Goal: Task Accomplishment & Management: Complete application form

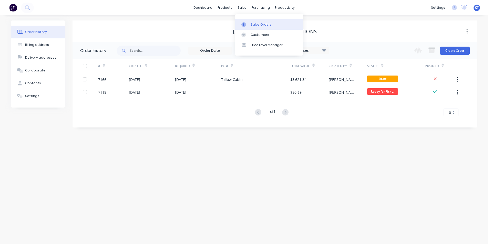
click at [251, 24] on div "Sales Orders" at bounding box center [261, 24] width 21 height 5
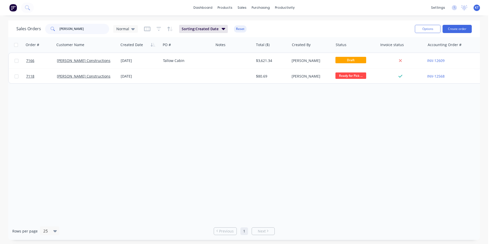
click at [77, 29] on input "[PERSON_NAME]" at bounding box center [84, 29] width 50 height 10
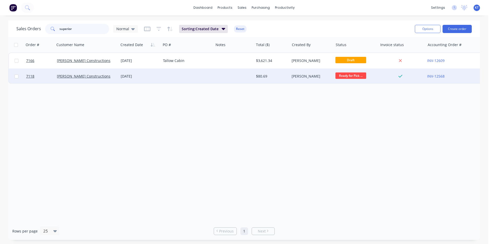
type input "superior"
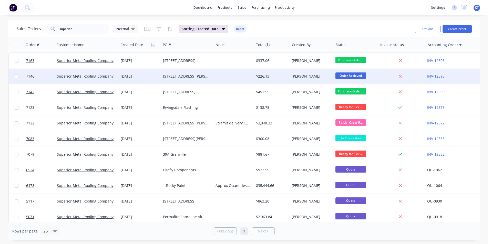
click at [190, 75] on div "[STREET_ADDRESS][PERSON_NAME]" at bounding box center [186, 76] width 46 height 5
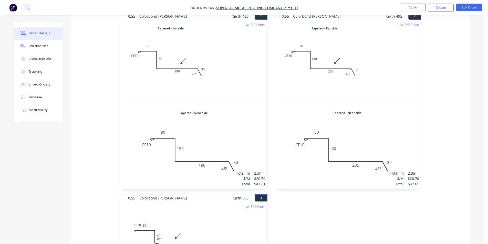
scroll to position [77, 0]
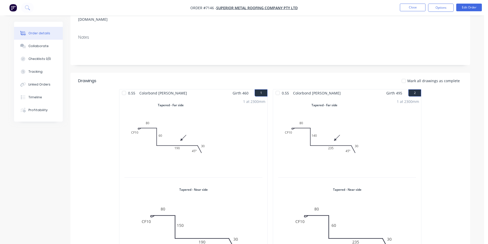
click at [412, 78] on span "Mark all drawings as complete" at bounding box center [434, 80] width 53 height 5
drag, startPoint x: 406, startPoint y: 74, endPoint x: 406, endPoint y: 108, distance: 33.6
click at [406, 76] on div at bounding box center [404, 81] width 10 height 10
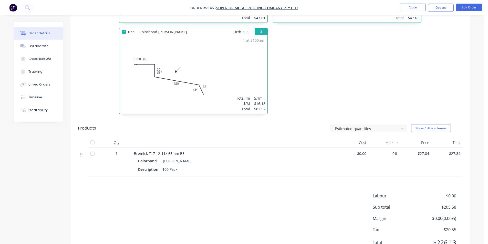
scroll to position [337, 0]
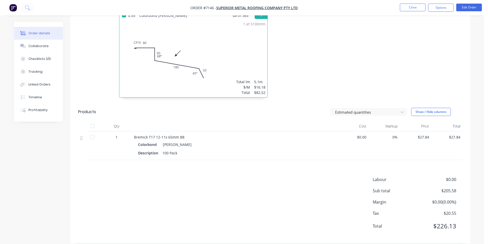
click at [96, 121] on div at bounding box center [92, 126] width 10 height 10
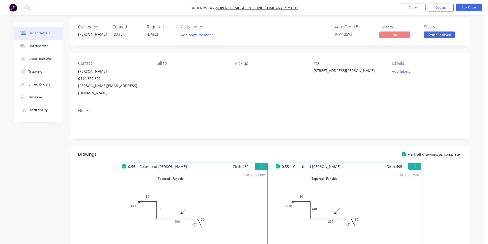
scroll to position [0, 0]
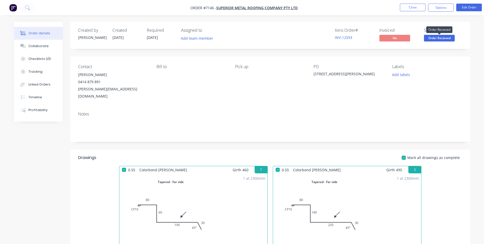
click at [434, 39] on span "Order Recieved" at bounding box center [439, 38] width 31 height 6
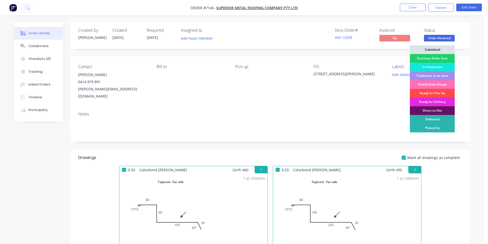
click at [449, 92] on div "Ready for Pick Up" at bounding box center [432, 93] width 45 height 9
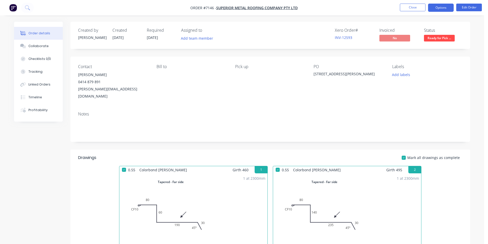
click at [440, 5] on button "Options" at bounding box center [441, 8] width 26 height 8
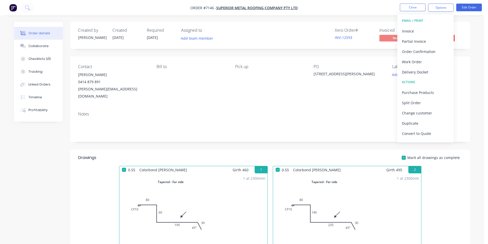
click at [435, 24] on button "EMAIL / PRINT" at bounding box center [426, 21] width 56 height 10
click at [430, 31] on div "Invoice" at bounding box center [425, 30] width 47 height 7
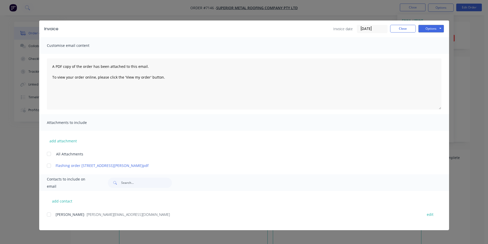
click at [47, 215] on div at bounding box center [49, 215] width 10 height 10
click at [434, 29] on button "Options" at bounding box center [432, 29] width 26 height 8
click at [438, 54] on button "Email" at bounding box center [435, 55] width 33 height 8
click at [408, 26] on button "Close" at bounding box center [403, 29] width 26 height 8
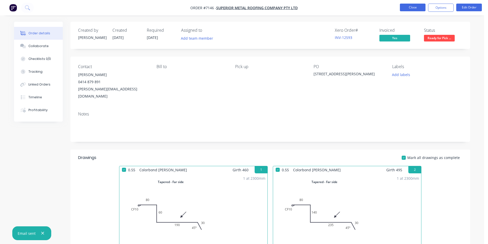
click at [409, 5] on button "Close" at bounding box center [413, 8] width 26 height 8
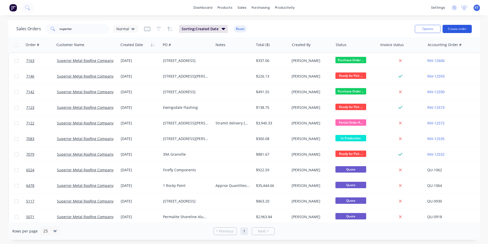
click at [450, 32] on button "Create order" at bounding box center [457, 29] width 29 height 8
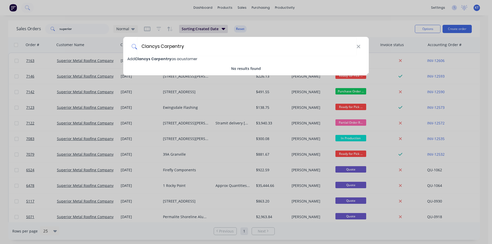
drag, startPoint x: 182, startPoint y: 47, endPoint x: 131, endPoint y: 51, distance: 50.9
click at [131, 51] on div "Clancys Carpentry" at bounding box center [246, 46] width 246 height 19
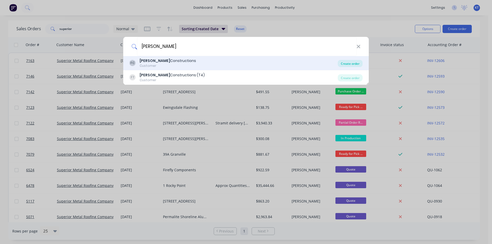
type input "[PERSON_NAME]"
click at [350, 63] on div "Create order" at bounding box center [350, 63] width 25 height 7
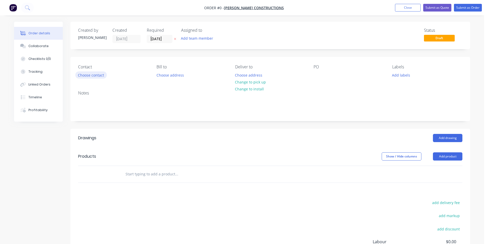
click at [88, 75] on button "Choose contact" at bounding box center [91, 75] width 32 height 7
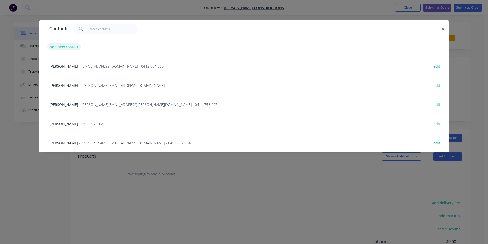
click at [75, 50] on button "add new contact" at bounding box center [64, 46] width 34 height 7
select select "AU"
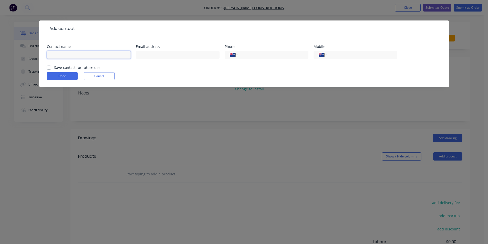
click at [114, 57] on input "text" at bounding box center [89, 55] width 84 height 8
type input "Lyam"
click at [151, 55] on input "text" at bounding box center [178, 55] width 84 height 8
paste input "[EMAIL_ADDRESS][DOMAIN_NAME]"
type input "[EMAIL_ADDRESS][DOMAIN_NAME]"
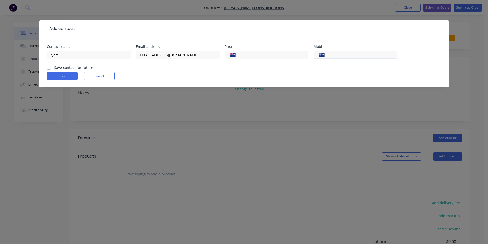
click at [360, 51] on div "International [GEOGRAPHIC_DATA] [GEOGRAPHIC_DATA] [GEOGRAPHIC_DATA] [GEOGRAPHIC…" at bounding box center [356, 55] width 84 height 8
drag, startPoint x: 360, startPoint y: 51, endPoint x: 335, endPoint y: 57, distance: 26.3
paste input "0422 758 864"
type input "0422 758 864"
click at [54, 68] on label "Save contact for future use" at bounding box center [77, 67] width 46 height 5
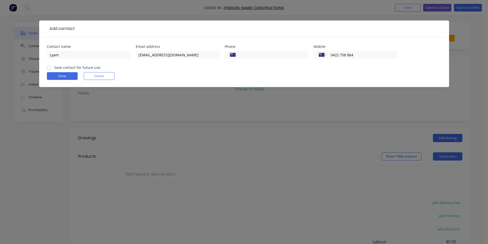
click at [48, 68] on input "Save contact for future use" at bounding box center [49, 67] width 4 height 5
checkbox input "true"
click at [54, 77] on button "Done" at bounding box center [62, 76] width 31 height 8
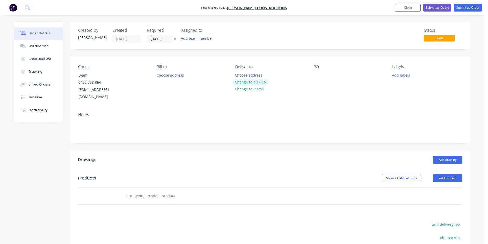
click at [249, 79] on button "Change to pick up" at bounding box center [251, 82] width 36 height 7
click at [446, 156] on button "Add drawing" at bounding box center [447, 160] width 29 height 8
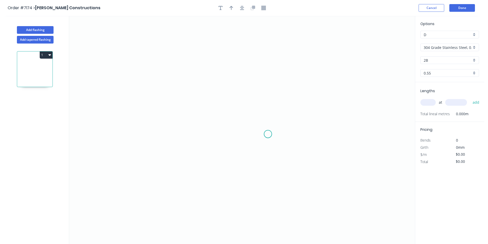
click at [268, 135] on icon "0" at bounding box center [242, 130] width 346 height 228
click at [293, 97] on icon "0" at bounding box center [242, 130] width 346 height 228
click at [462, 49] on input "304 Grade Stainless Steel, 0.9mm Perforated Pattern 208 - 2mm hole" at bounding box center [448, 47] width 48 height 5
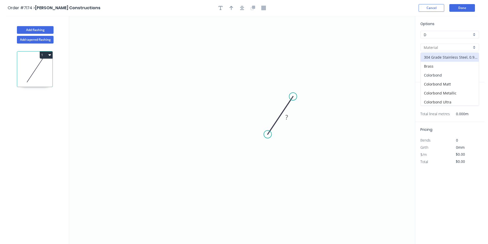
click at [454, 74] on div "Colorbond" at bounding box center [450, 75] width 58 height 9
type input "Colorbond"
type input "Basalt"
click at [456, 63] on input "Basalt" at bounding box center [448, 60] width 48 height 5
click at [431, 69] on div "Basalt" at bounding box center [450, 70] width 58 height 9
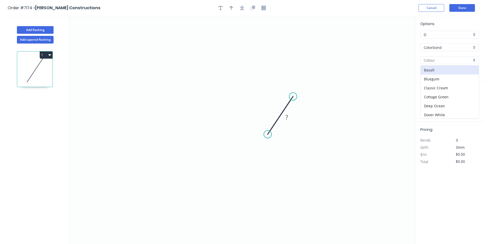
type input "Basalt"
click at [219, 8] on icon "button" at bounding box center [221, 8] width 4 height 5
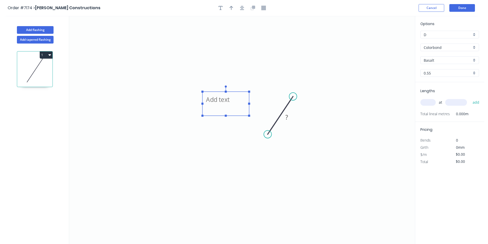
drag, startPoint x: 127, startPoint y: 57, endPoint x: 226, endPoint y: 98, distance: 106.8
click at [226, 98] on textarea at bounding box center [226, 103] width 42 height 19
type textarea "ANY COLOUR"
click at [290, 118] on rect at bounding box center [287, 117] width 10 height 7
type input "$14.67"
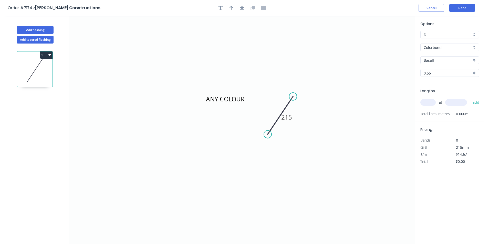
click at [428, 104] on input "text" at bounding box center [428, 102] width 15 height 7
type input "1"
type input "5000"
click at [470, 98] on button "add" at bounding box center [476, 102] width 12 height 9
type input "$73.35"
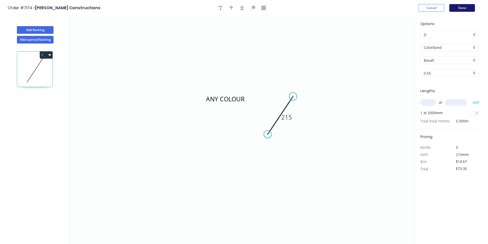
click at [469, 9] on button "Done" at bounding box center [463, 8] width 26 height 8
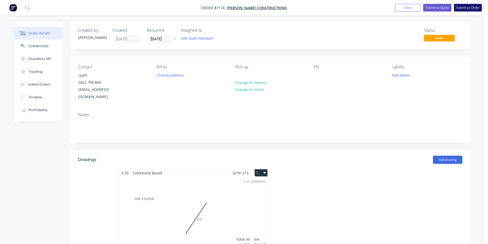
click at [470, 11] on button "Submit as Order" at bounding box center [468, 8] width 28 height 8
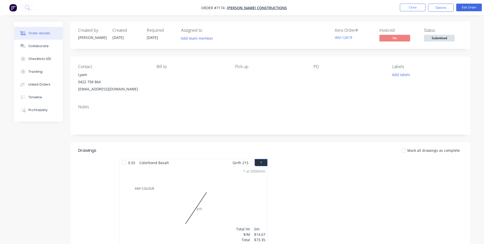
click at [441, 38] on span "Submitted" at bounding box center [439, 38] width 31 height 6
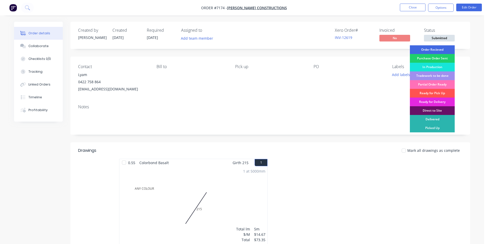
click at [431, 51] on div "Order Recieved" at bounding box center [432, 49] width 45 height 9
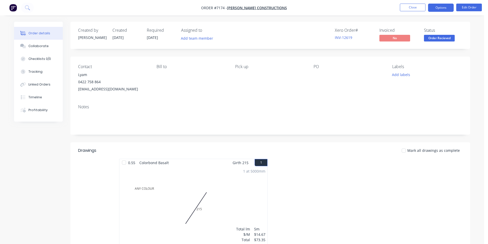
click at [435, 5] on button "Options" at bounding box center [441, 8] width 26 height 8
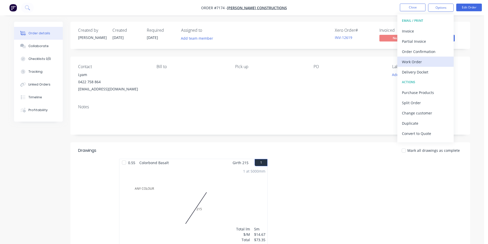
click at [413, 64] on div "Work Order" at bounding box center [425, 61] width 47 height 7
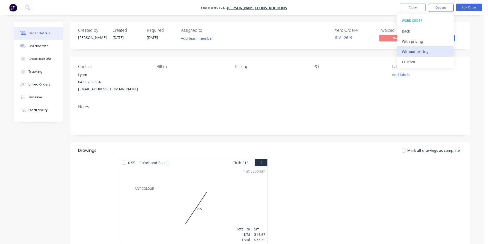
click at [425, 48] on div "Without pricing" at bounding box center [425, 51] width 47 height 7
